Goal: Find specific page/section: Find specific page/section

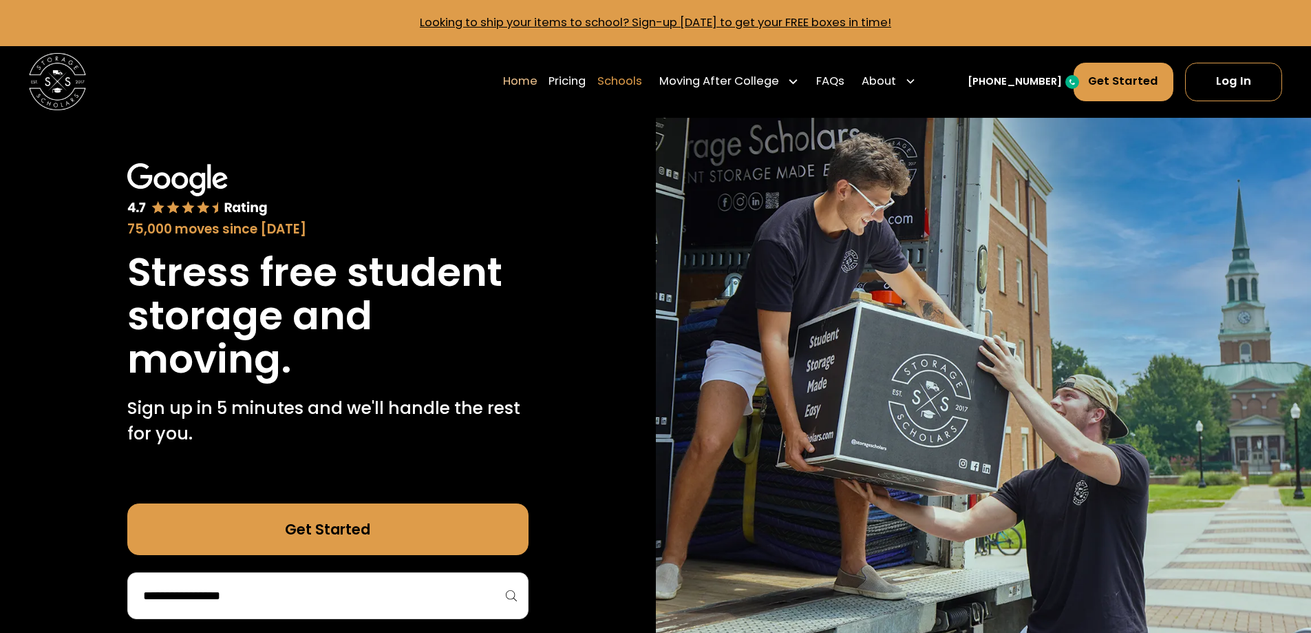
click at [642, 83] on link "Schools" at bounding box center [620, 81] width 45 height 40
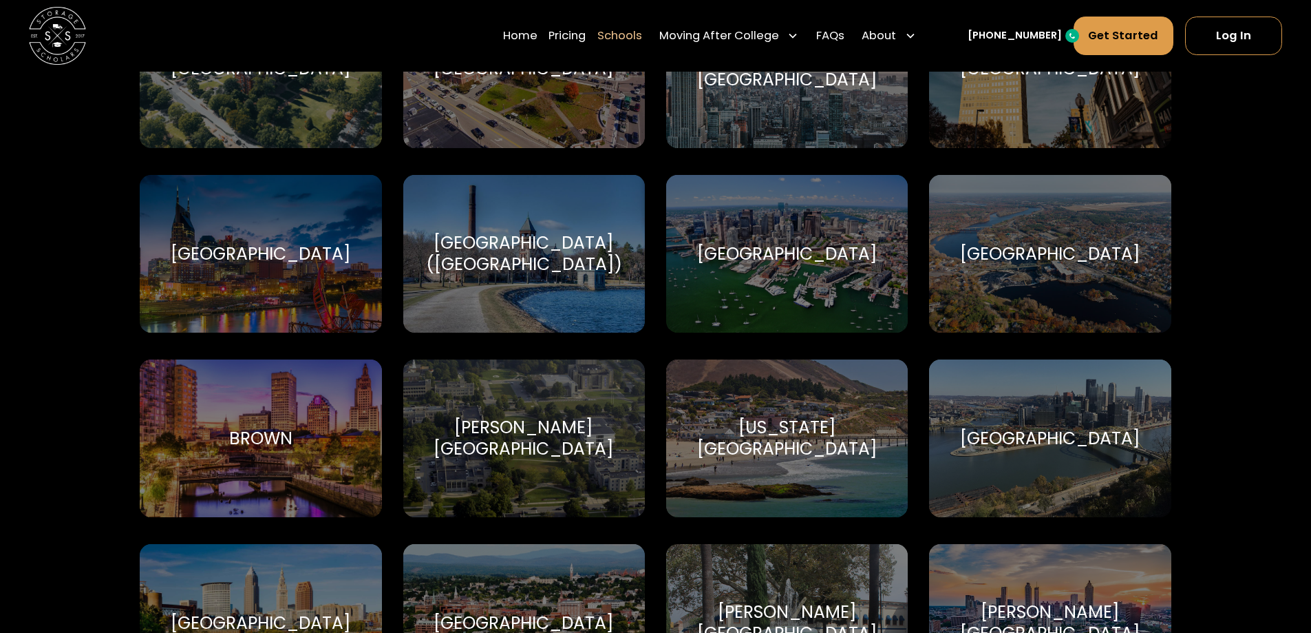
scroll to position [964, 0]
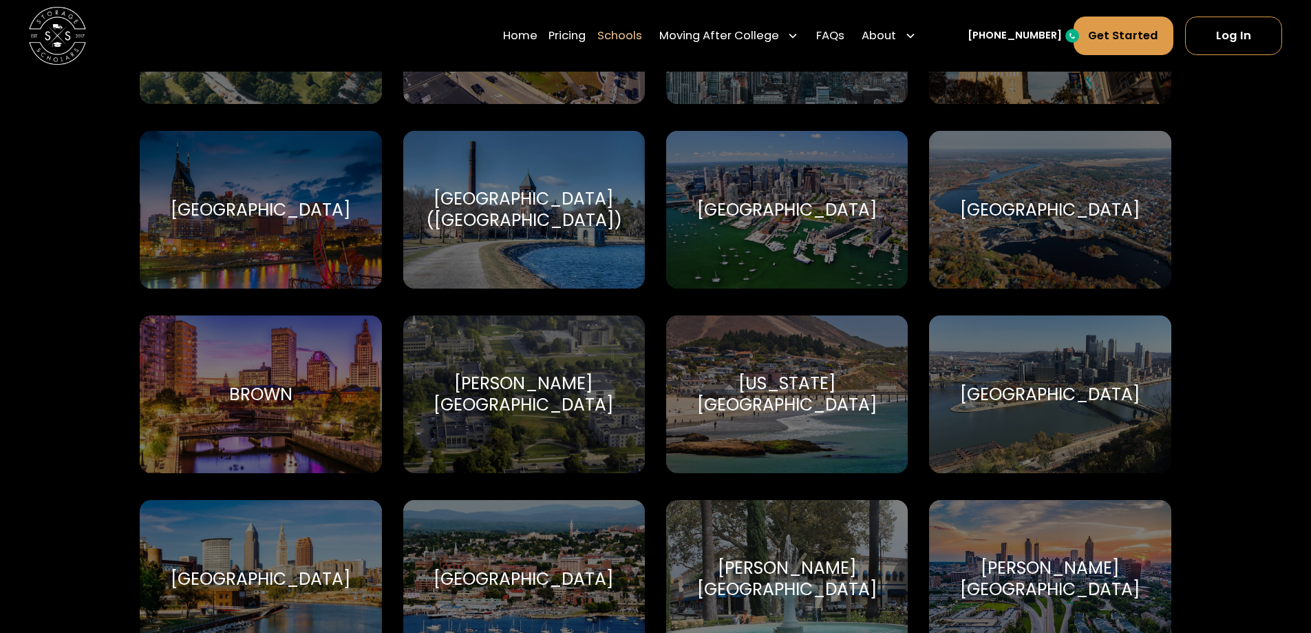
click at [310, 426] on div "Brown Brown University" at bounding box center [261, 394] width 242 height 158
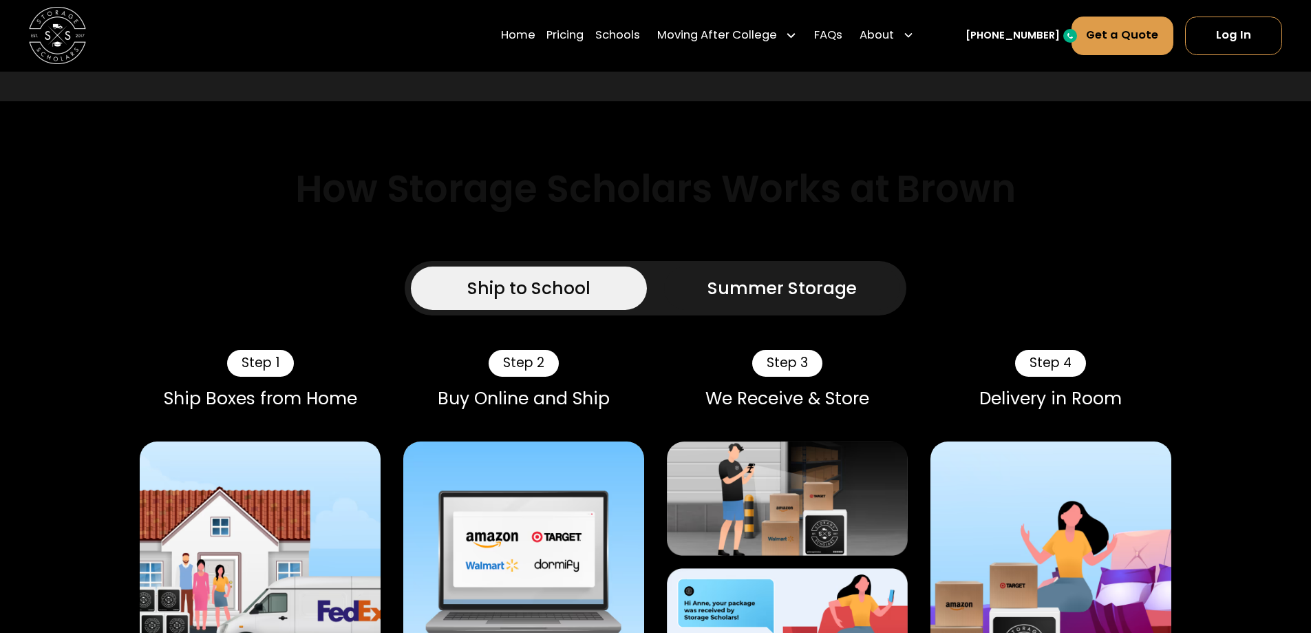
scroll to position [1101, 0]
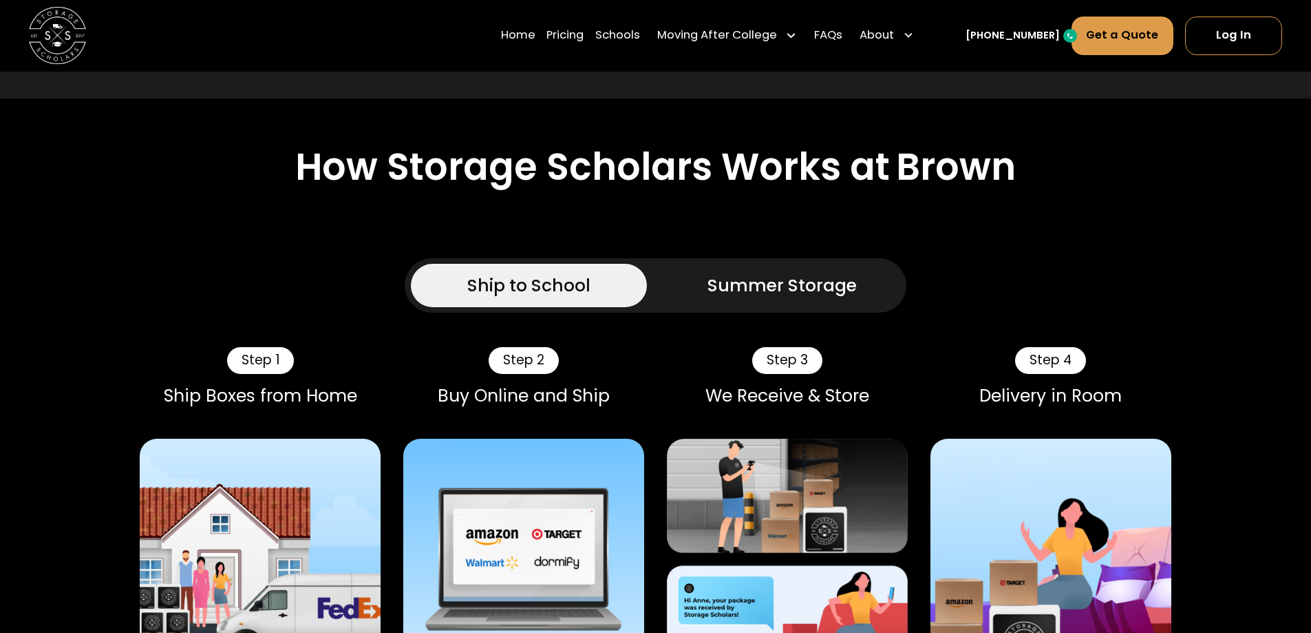
click at [752, 273] on div "Summer Storage" at bounding box center [782, 285] width 149 height 25
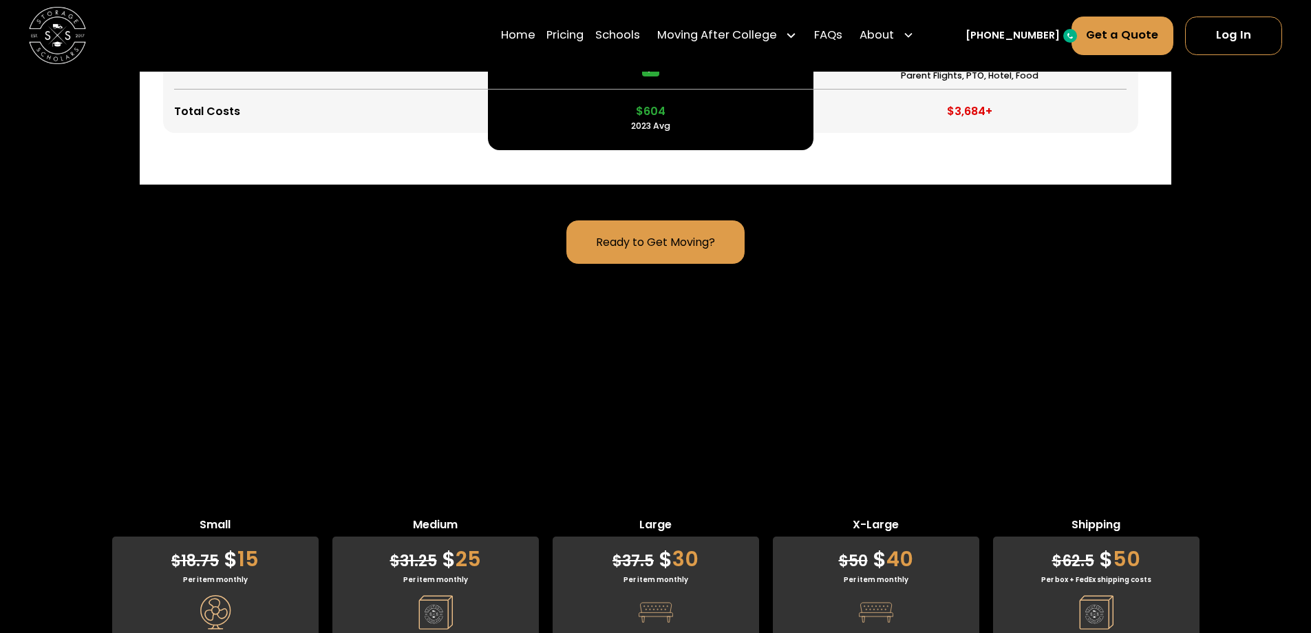
scroll to position [4681, 0]
